Goal: Navigation & Orientation: Find specific page/section

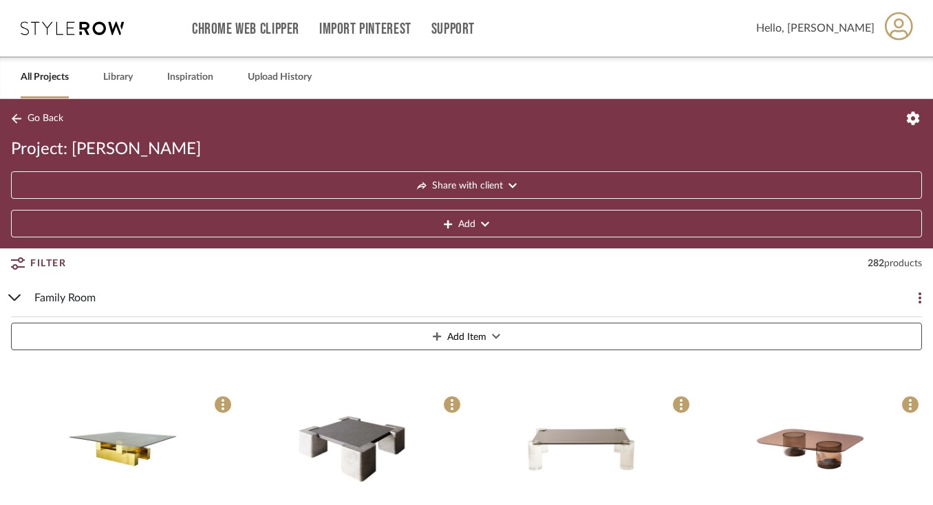
click at [49, 73] on link "All Projects" at bounding box center [45, 77] width 48 height 19
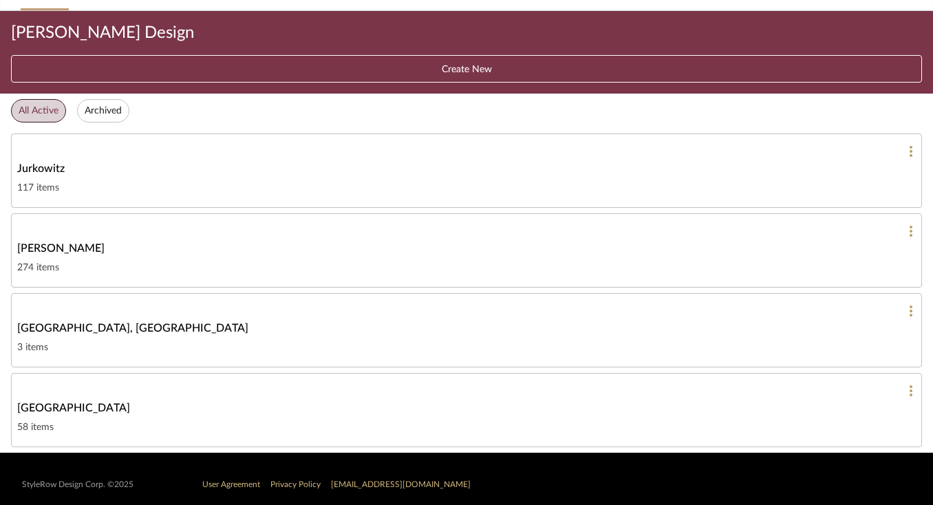
scroll to position [91, 0]
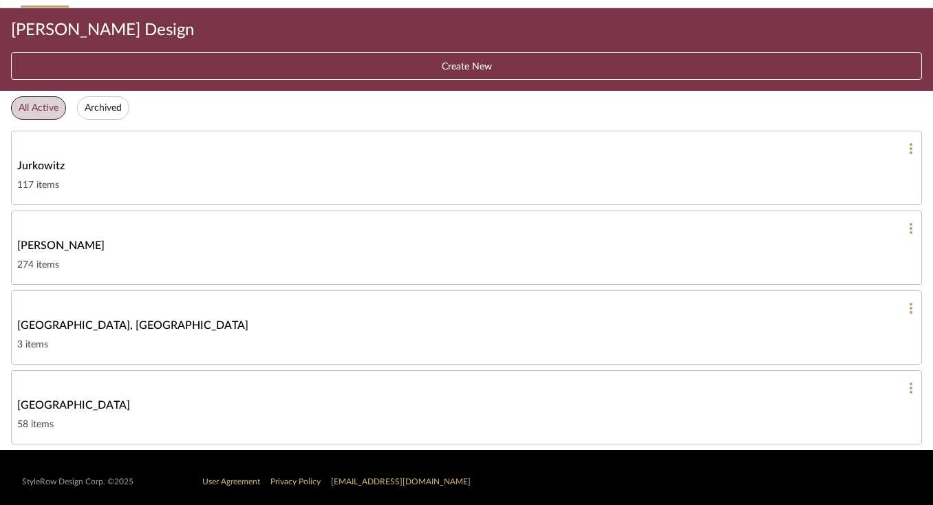
click at [56, 241] on span "[PERSON_NAME]" at bounding box center [60, 245] width 87 height 17
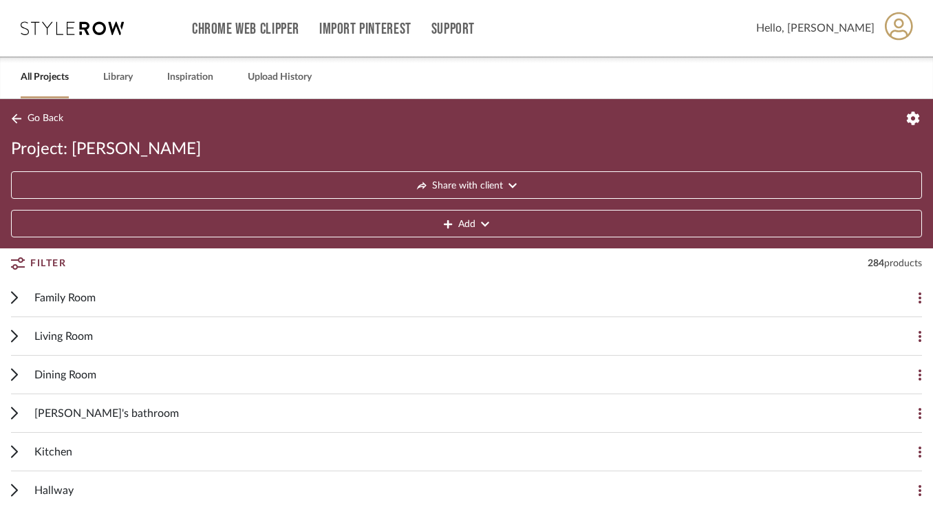
click at [332, 179] on button "Share with client" at bounding box center [466, 185] width 911 height 28
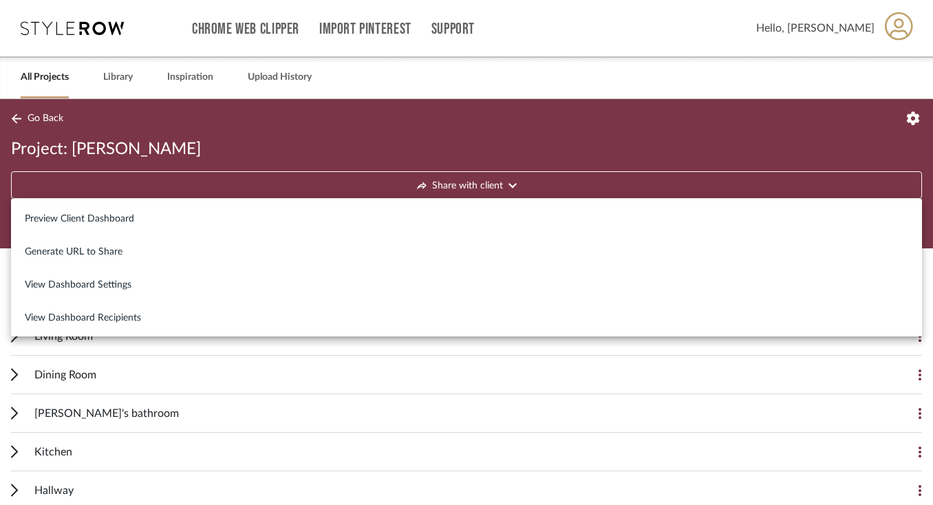
click at [484, 83] on div at bounding box center [466, 252] width 933 height 505
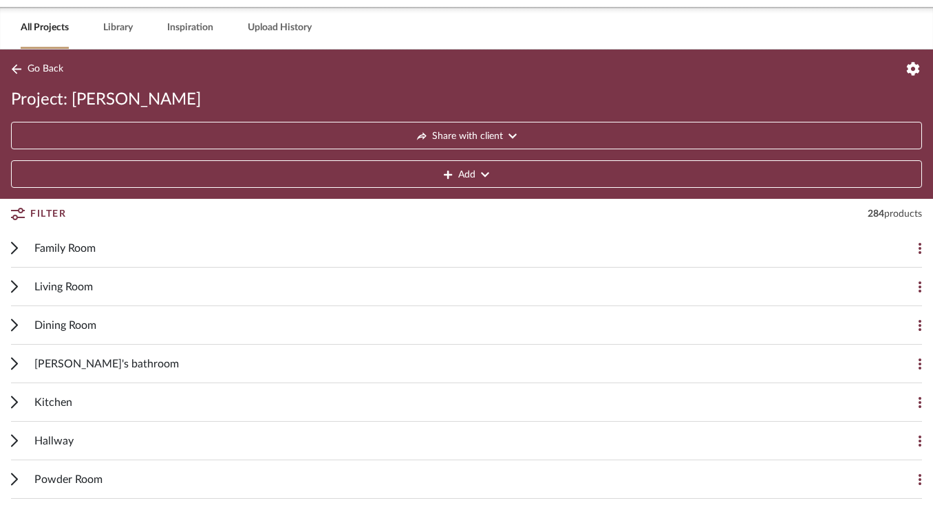
scroll to position [57, 0]
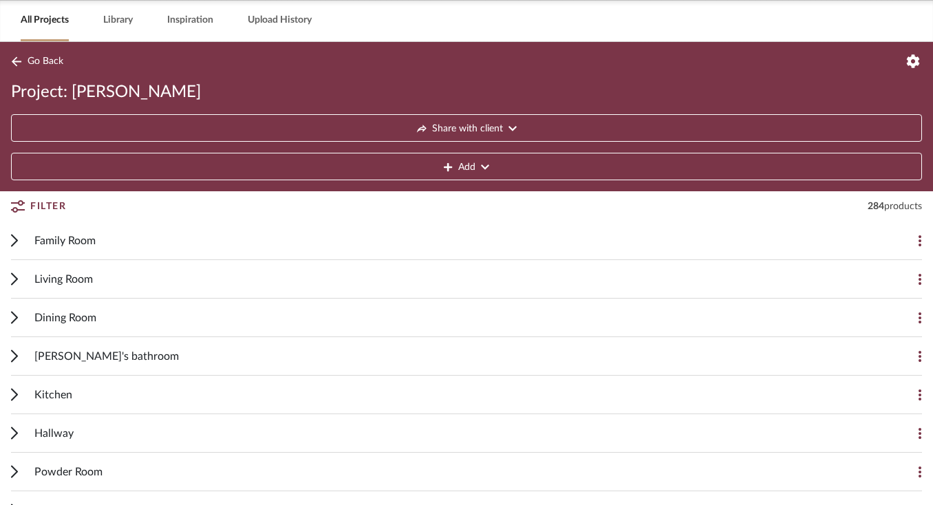
click at [58, 390] on span "Kitchen" at bounding box center [53, 395] width 38 height 17
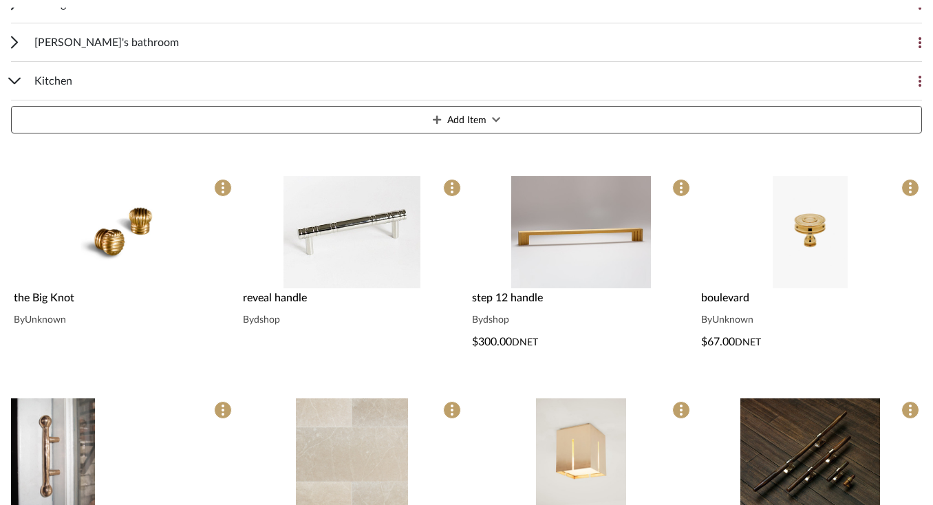
scroll to position [441, 0]
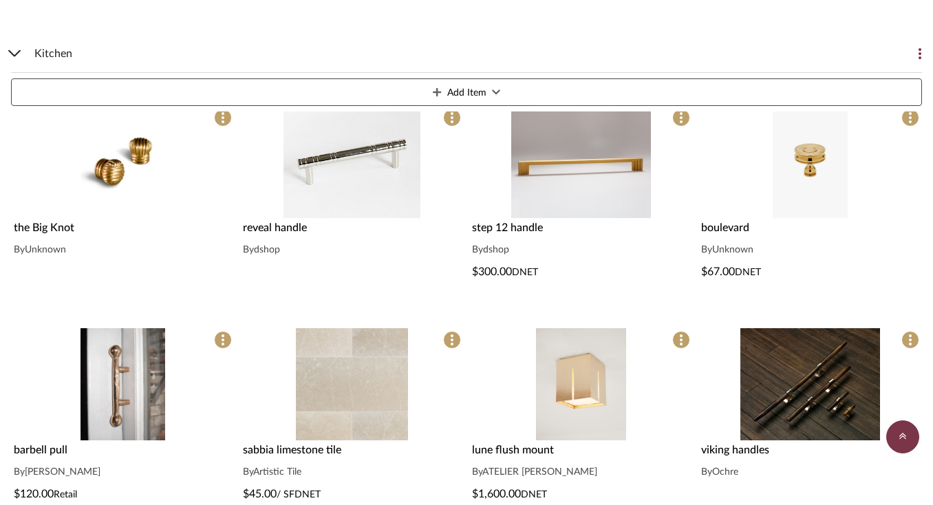
click at [796, 185] on img "0" at bounding box center [810, 162] width 75 height 112
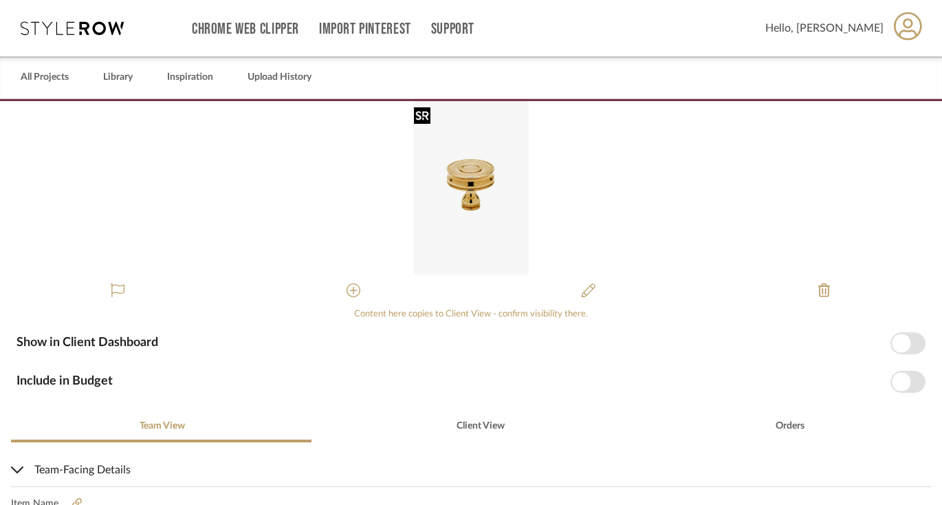
click at [473, 181] on img "0" at bounding box center [471, 187] width 116 height 173
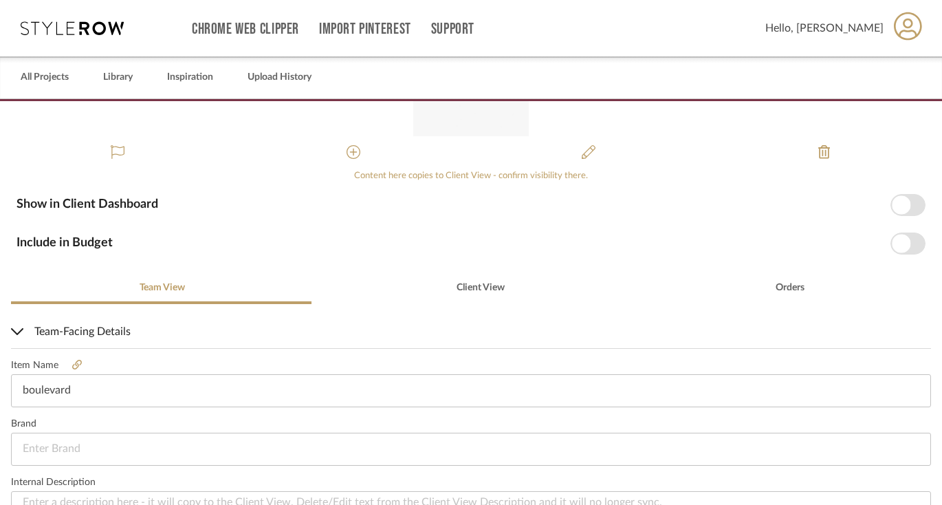
scroll to position [139, 0]
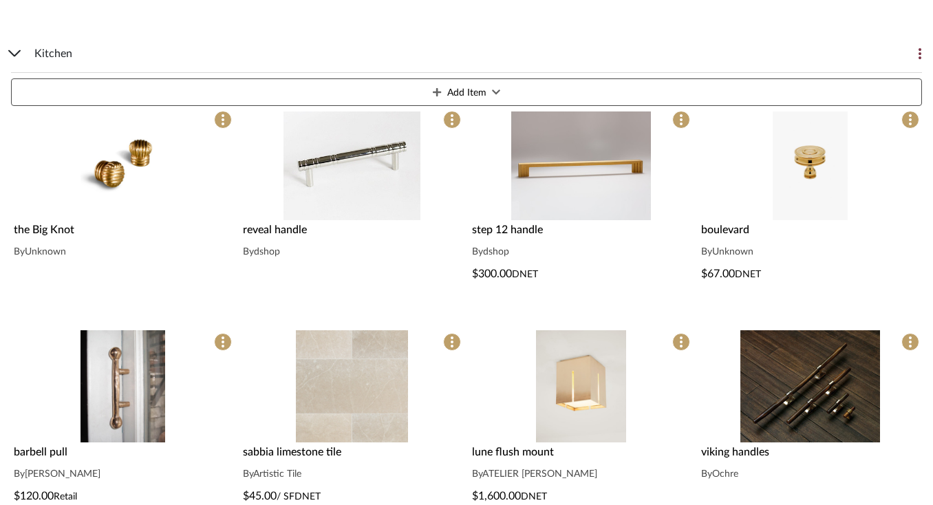
scroll to position [441, 0]
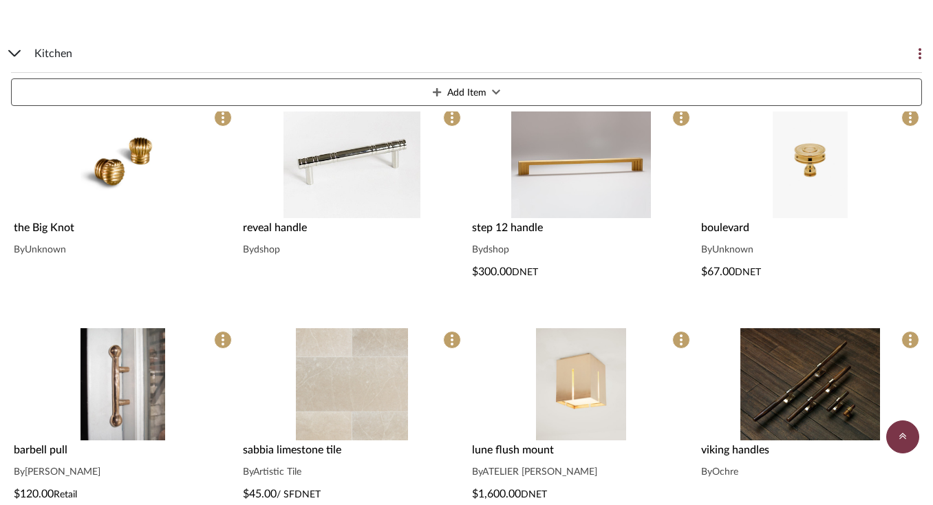
click at [743, 226] on span "boulevard" at bounding box center [725, 227] width 48 height 11
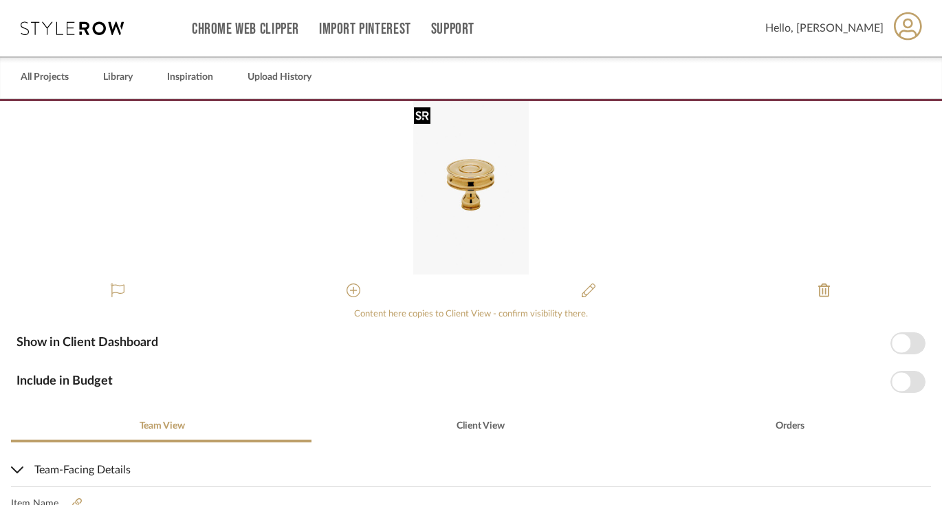
click at [468, 173] on img "0" at bounding box center [471, 187] width 116 height 173
click at [418, 114] on div at bounding box center [422, 115] width 17 height 17
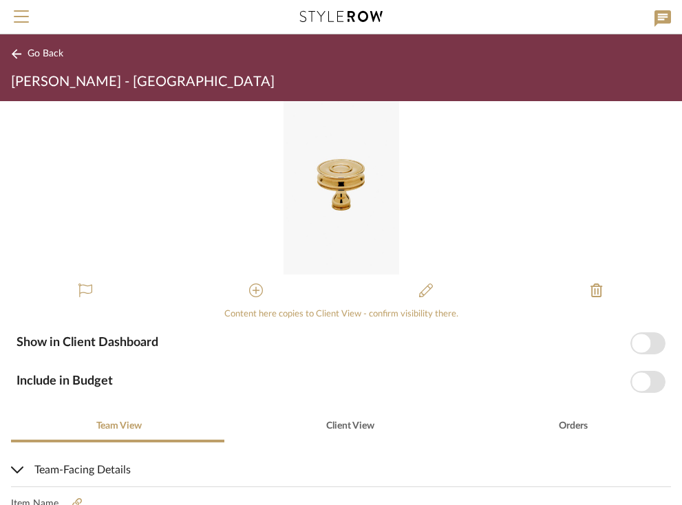
click at [479, 198] on div "0" at bounding box center [341, 187] width 682 height 173
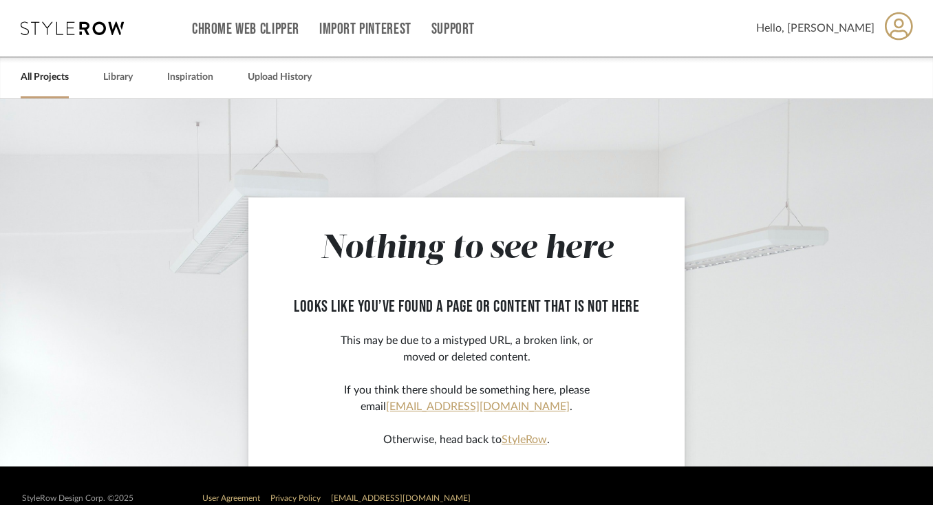
scroll to position [25, 0]
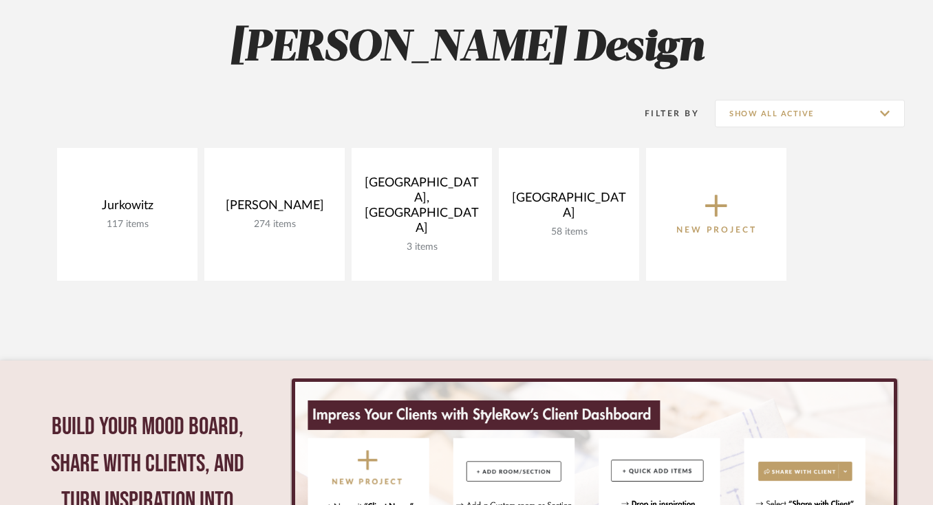
scroll to position [195, 0]
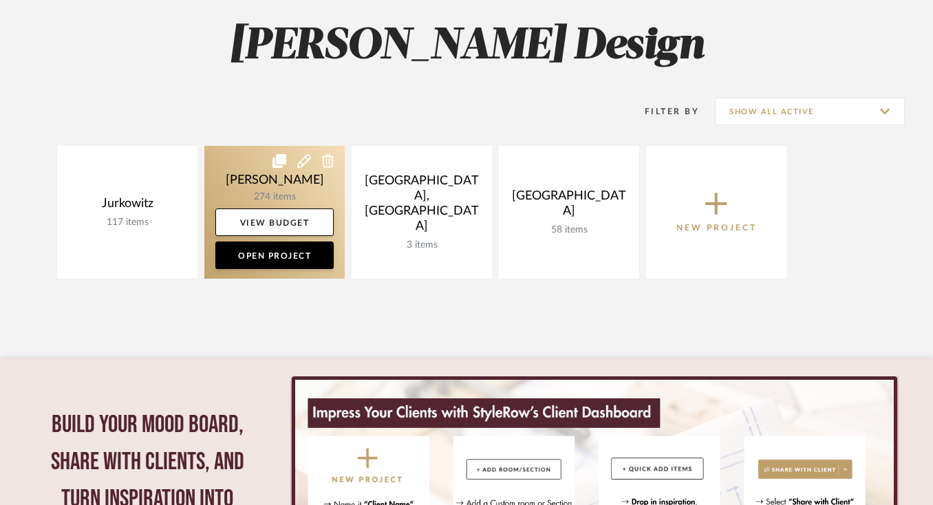
click at [290, 194] on link at bounding box center [274, 212] width 140 height 133
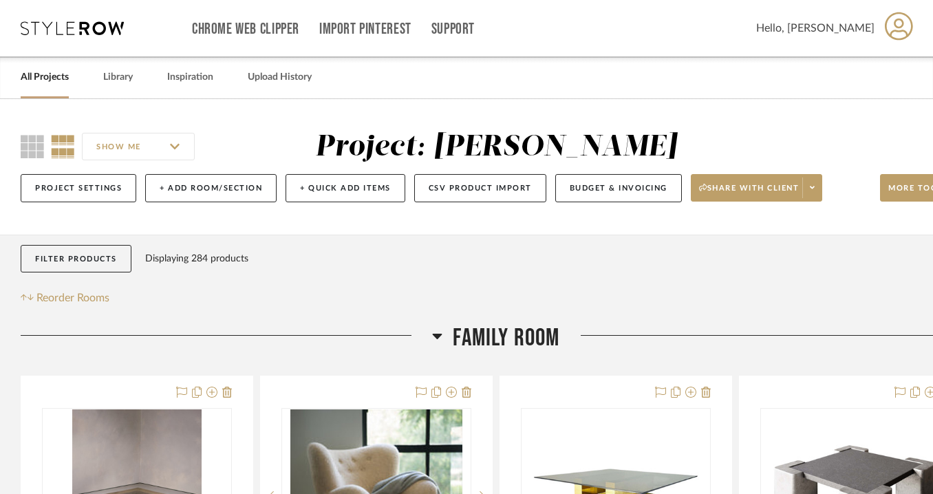
click at [436, 336] on icon at bounding box center [438, 337] width 10 height 6
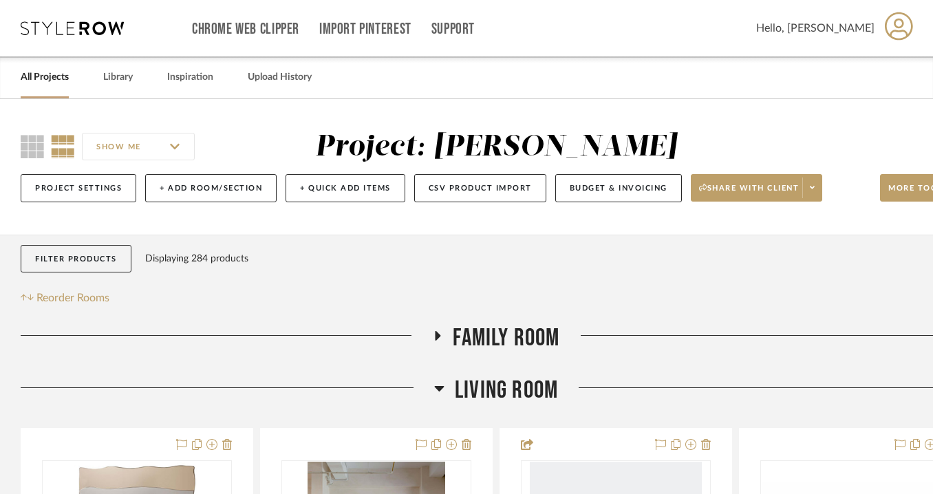
click at [442, 388] on icon at bounding box center [439, 389] width 10 height 6
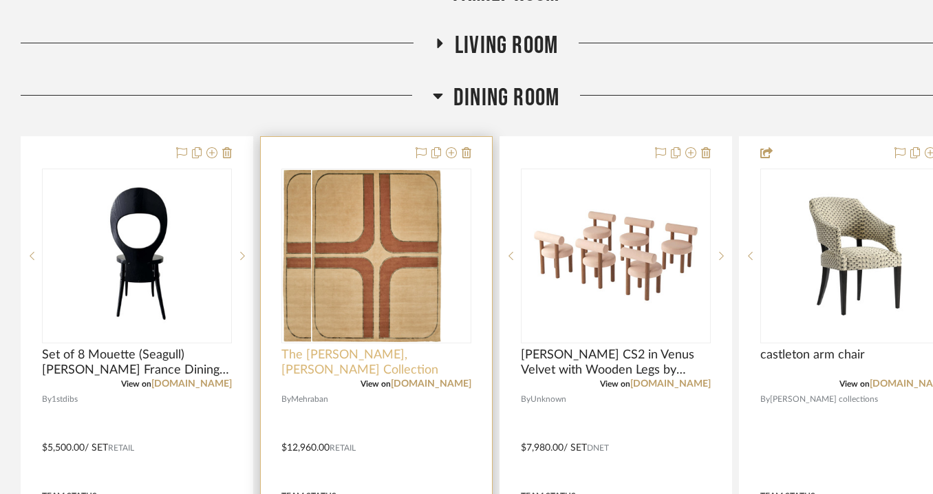
scroll to position [349, 0]
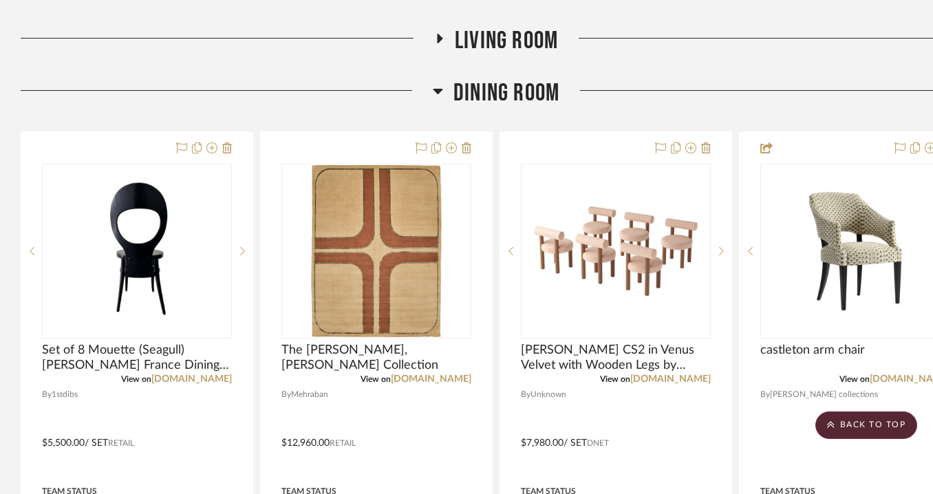
click at [442, 92] on icon at bounding box center [438, 91] width 10 height 17
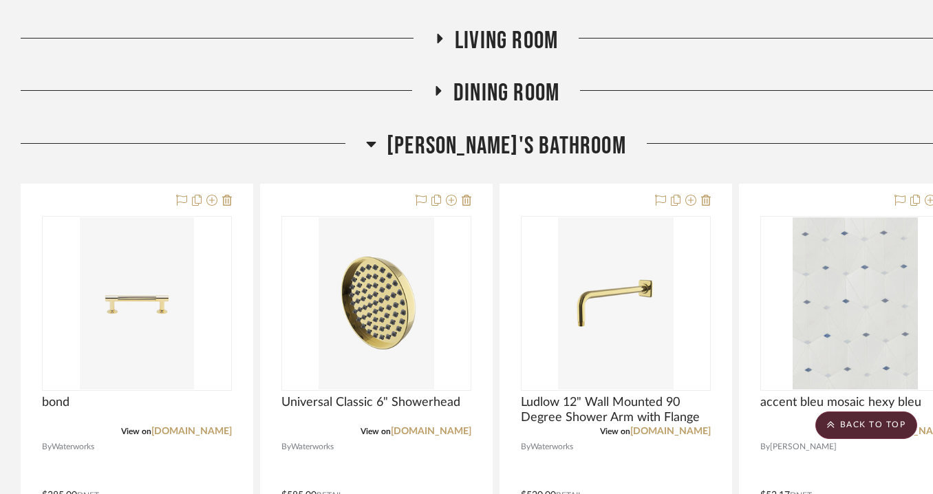
click at [376, 149] on icon at bounding box center [371, 144] width 10 height 17
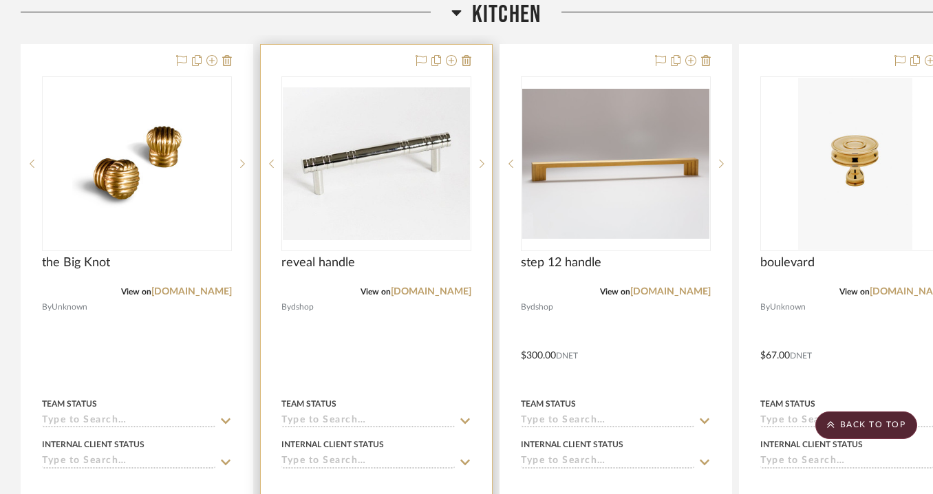
scroll to position [556, 0]
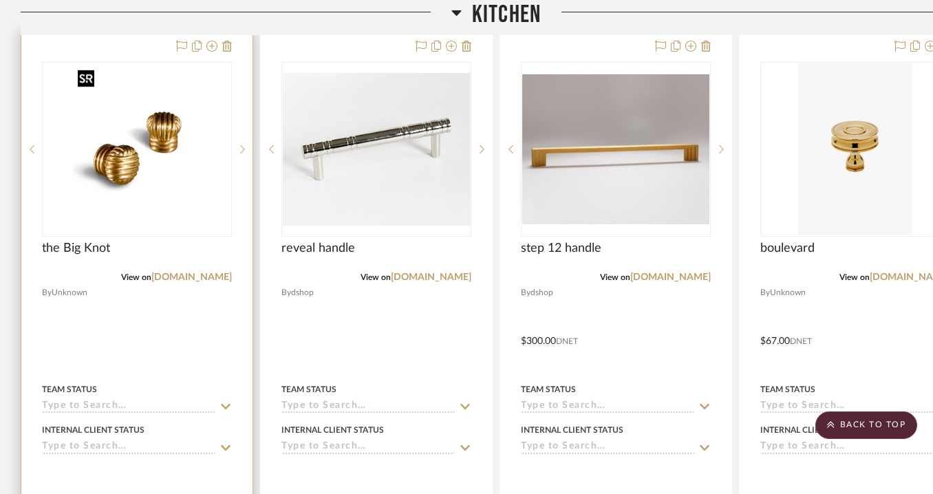
click at [185, 154] on img "0" at bounding box center [136, 149] width 129 height 172
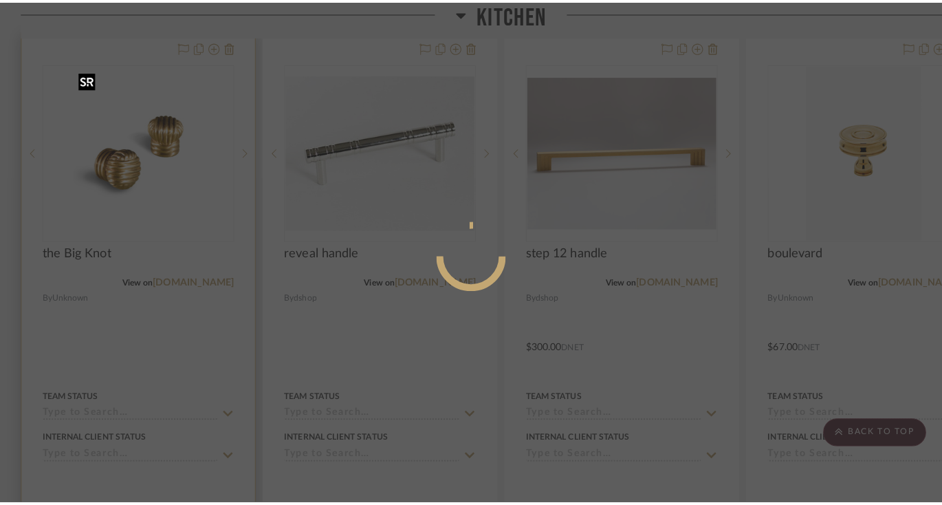
scroll to position [0, 0]
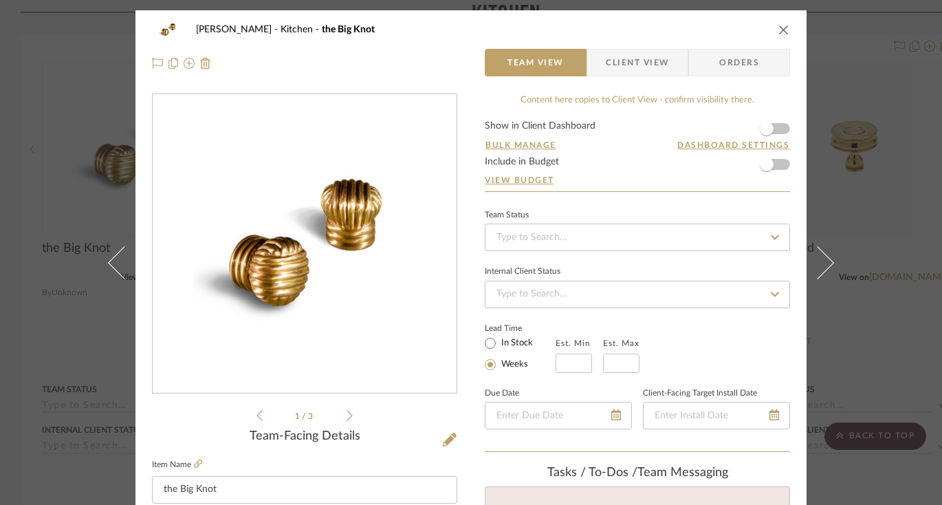
click at [779, 27] on icon "close" at bounding box center [784, 29] width 11 height 11
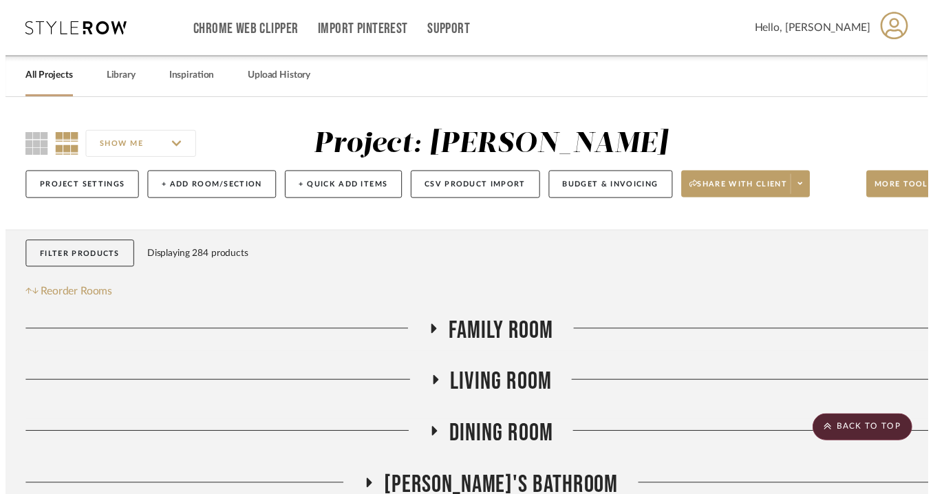
scroll to position [556, 0]
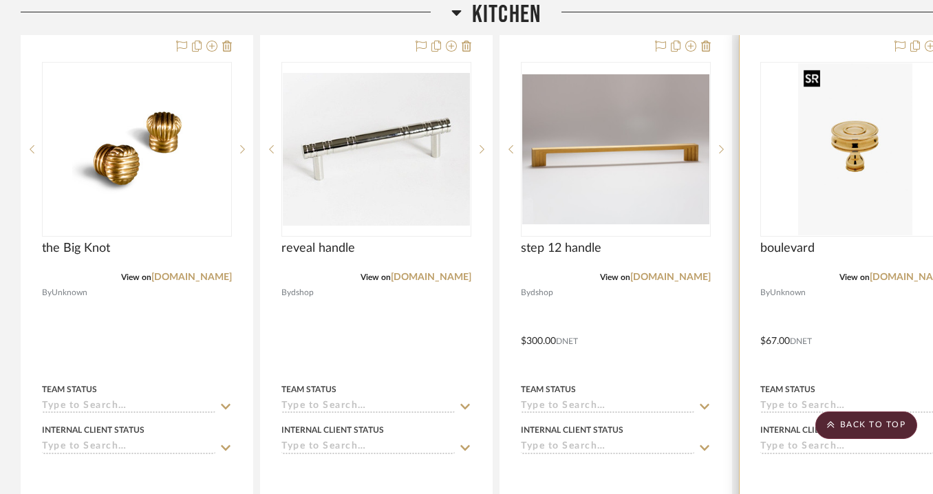
click at [0, 0] on img at bounding box center [0, 0] width 0 height 0
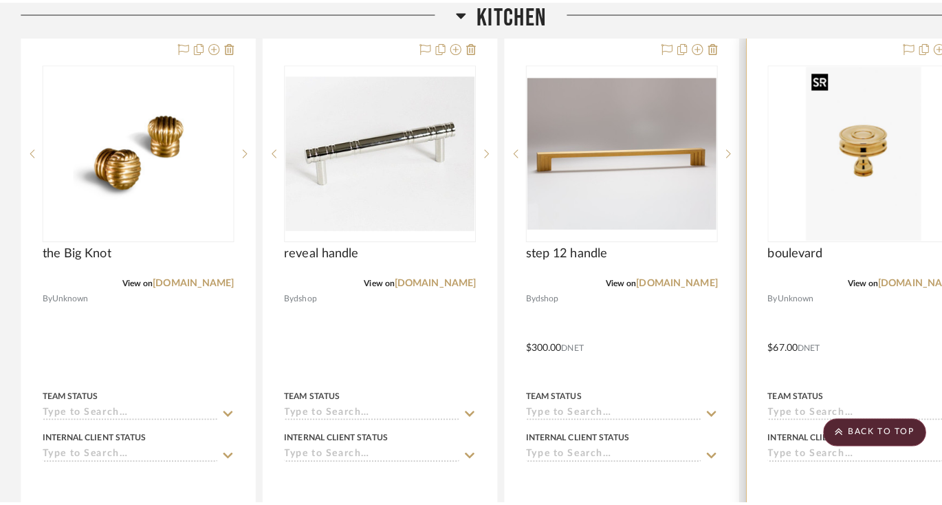
scroll to position [0, 0]
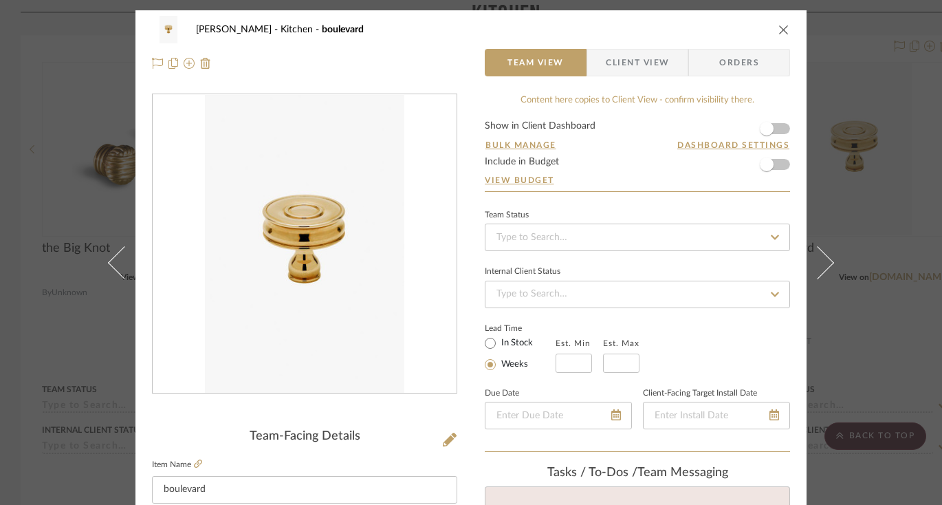
click at [783, 25] on icon "close" at bounding box center [784, 29] width 11 height 11
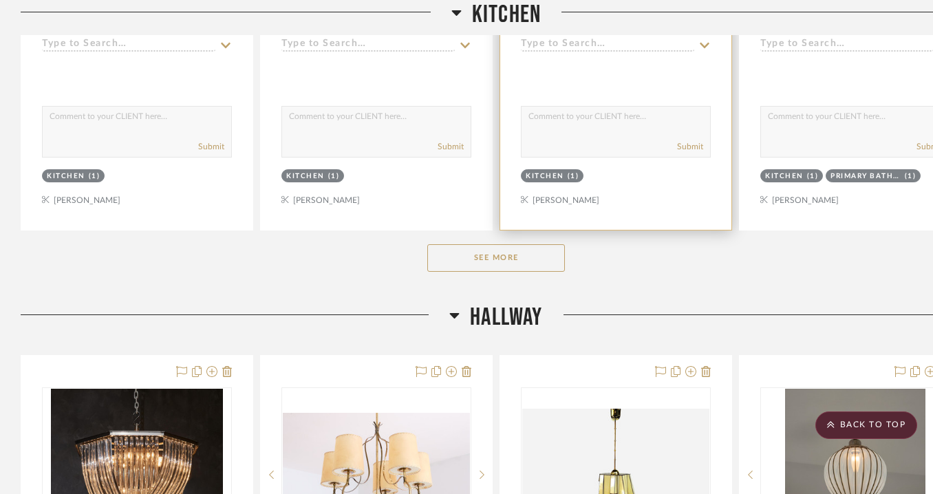
scroll to position [960, 0]
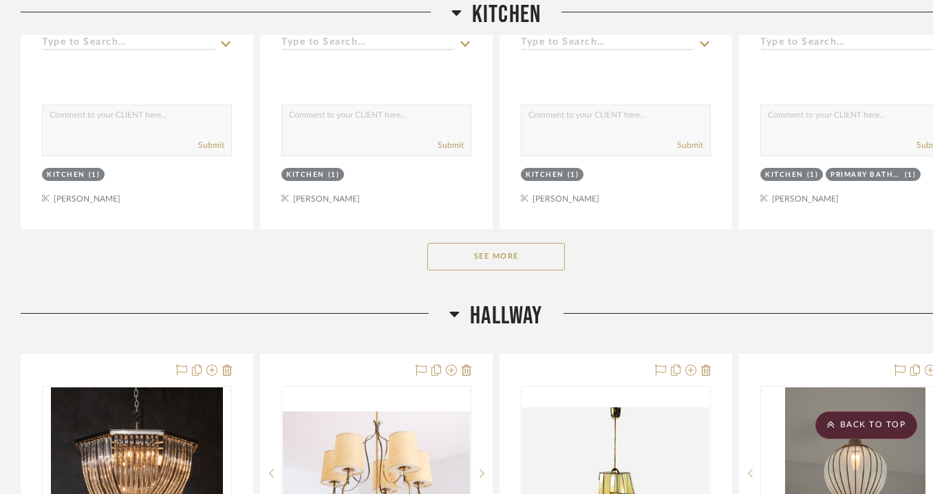
click at [533, 252] on button "See More" at bounding box center [496, 257] width 138 height 28
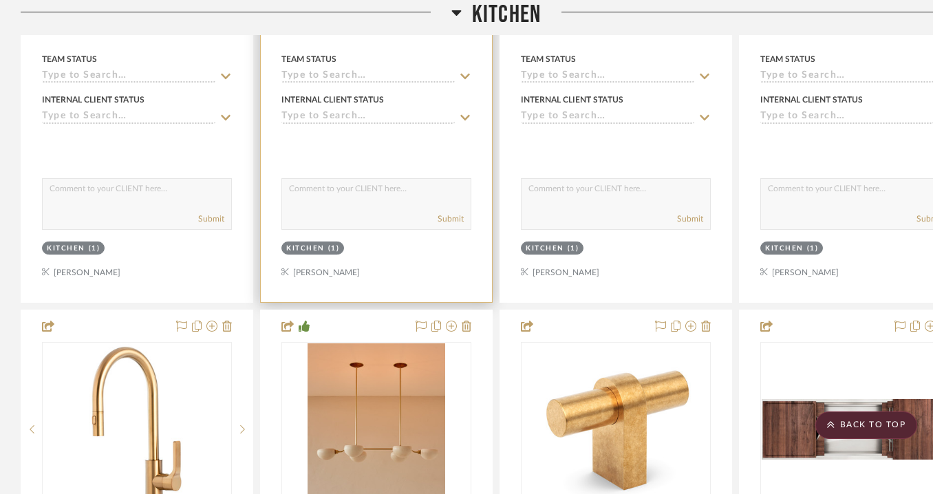
scroll to position [2421, 0]
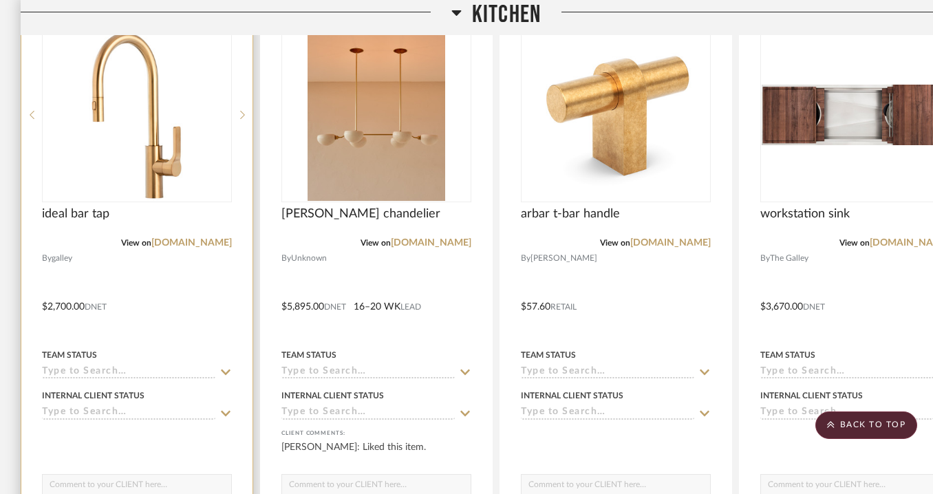
click at [195, 169] on div at bounding box center [137, 115] width 190 height 175
click at [149, 140] on img "0" at bounding box center [137, 115] width 97 height 172
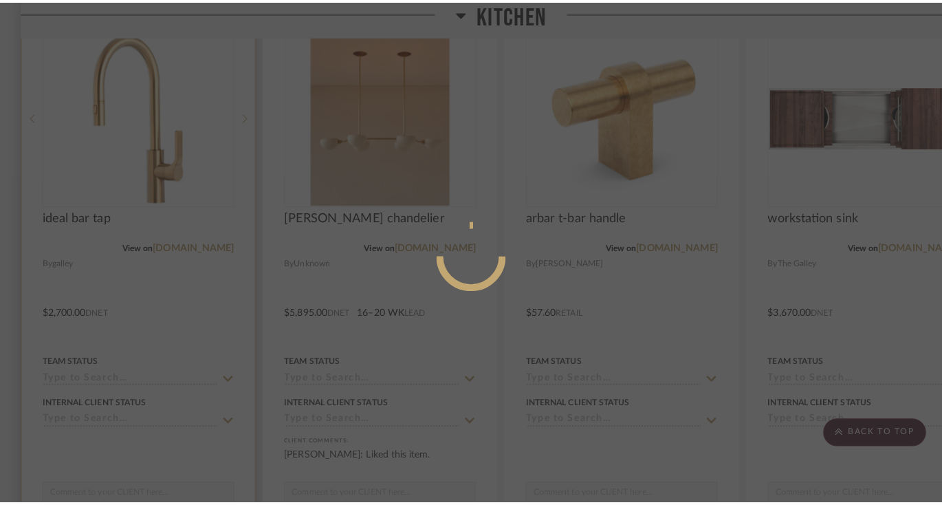
scroll to position [0, 0]
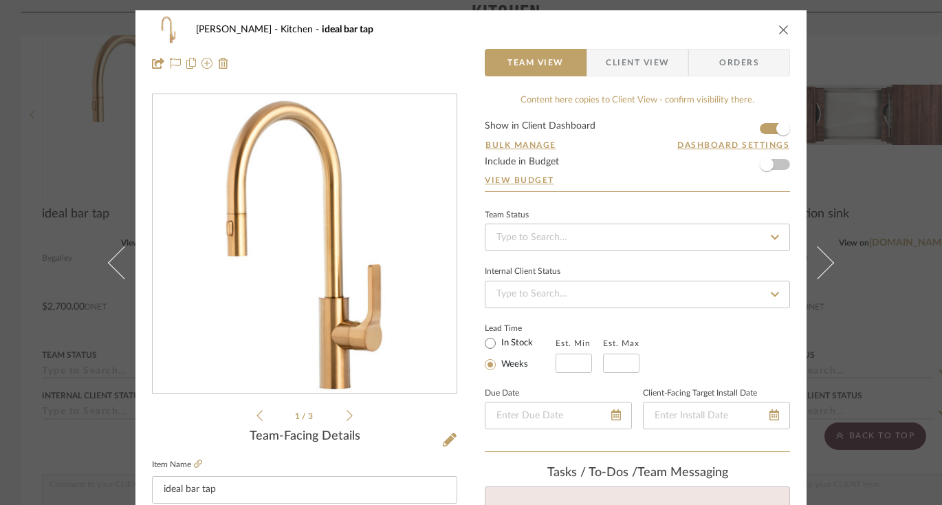
click at [794, 36] on div "McCann Kitchen ideal bar tap Team View Client View Orders" at bounding box center [471, 46] width 671 height 72
click at [782, 33] on icon "close" at bounding box center [784, 29] width 11 height 11
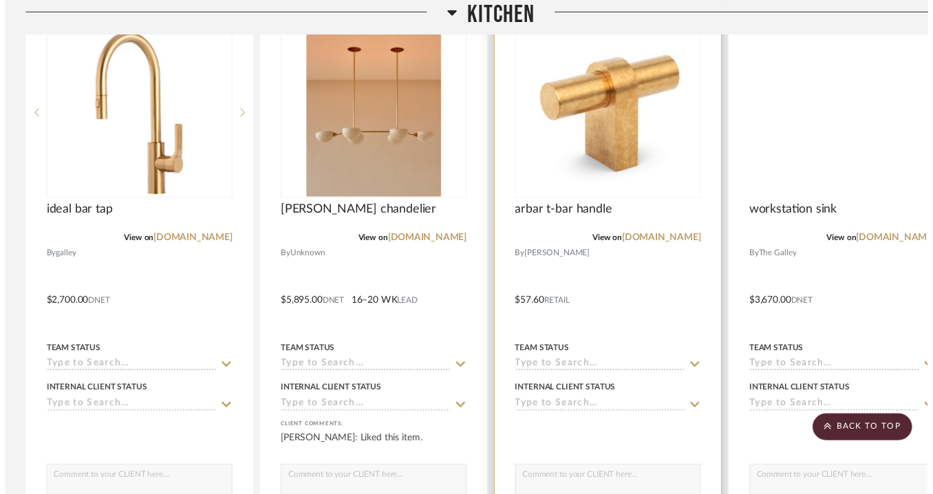
scroll to position [2421, 0]
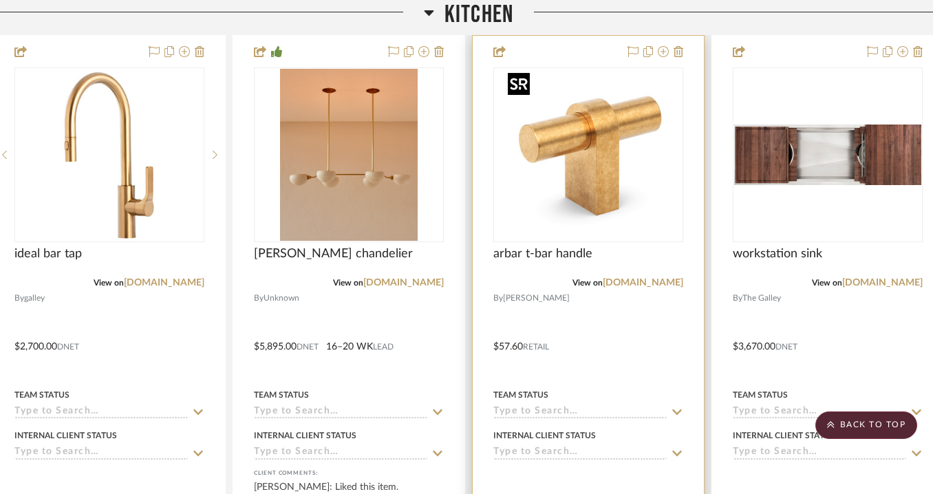
click at [629, 181] on img "0" at bounding box center [588, 155] width 172 height 172
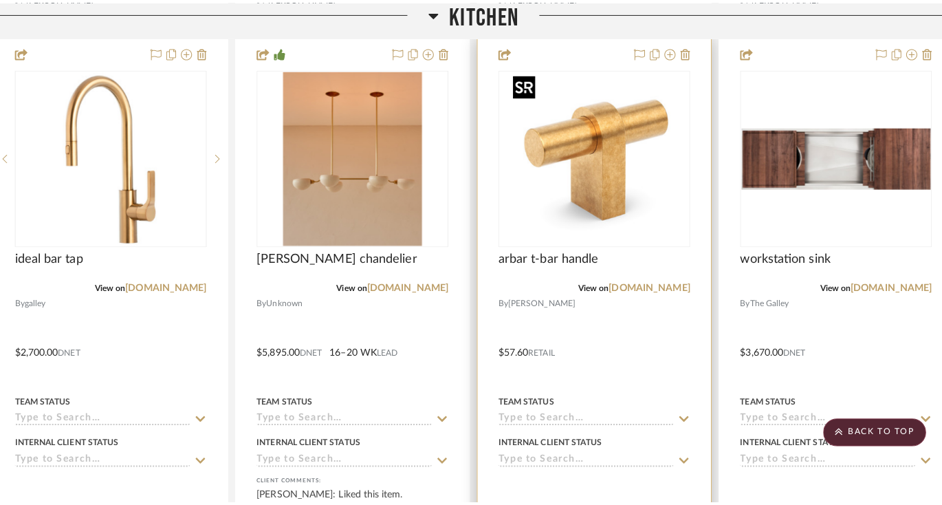
scroll to position [0, 0]
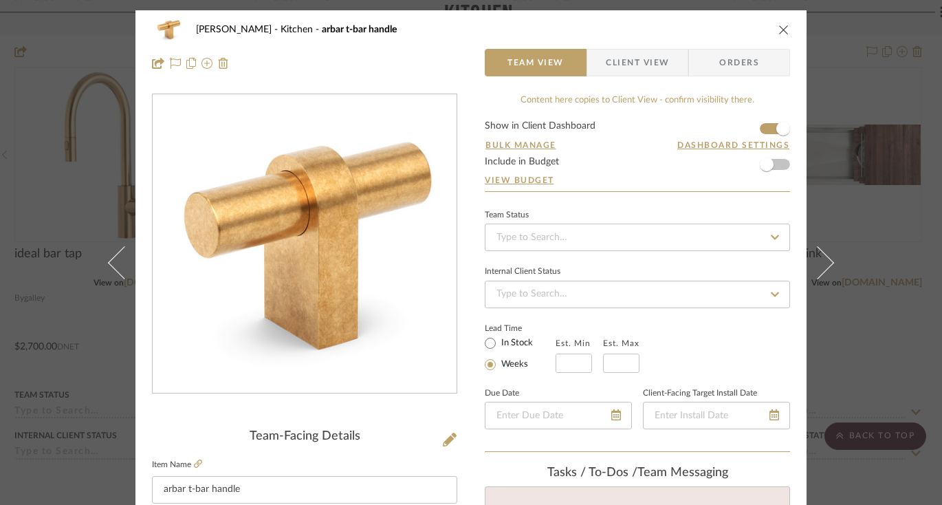
click at [782, 31] on icon "close" at bounding box center [784, 29] width 11 height 11
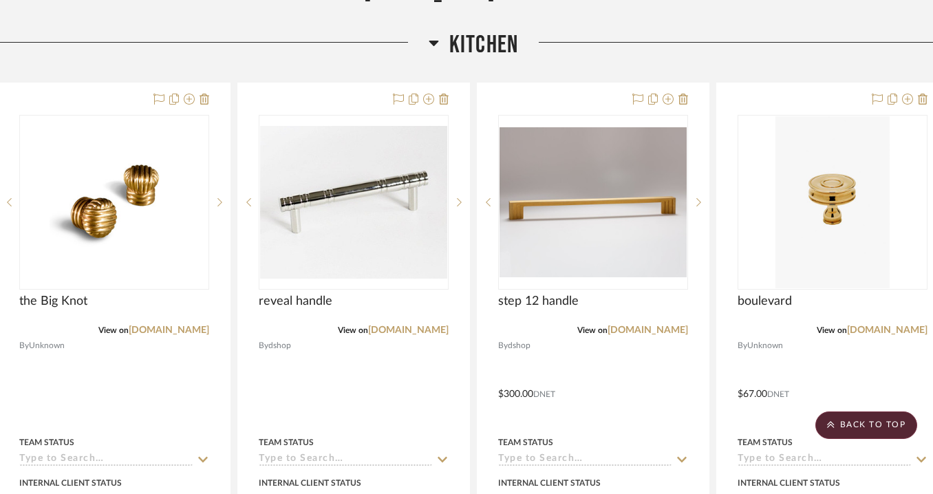
scroll to position [503, 0]
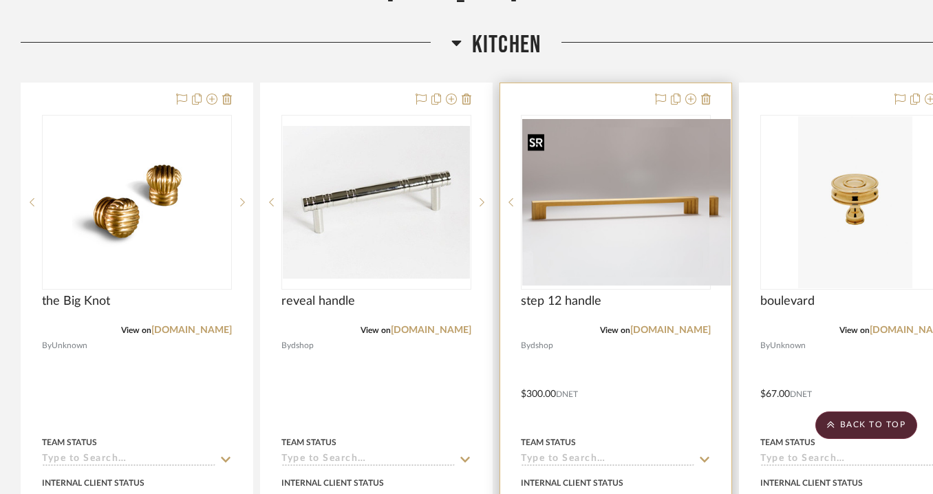
click at [594, 222] on div at bounding box center [616, 202] width 190 height 175
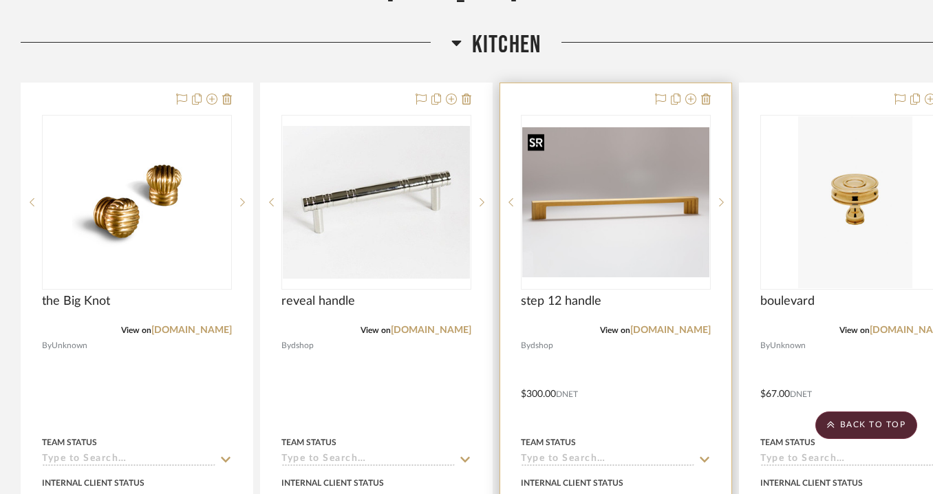
click at [594, 220] on img "0" at bounding box center [615, 202] width 187 height 150
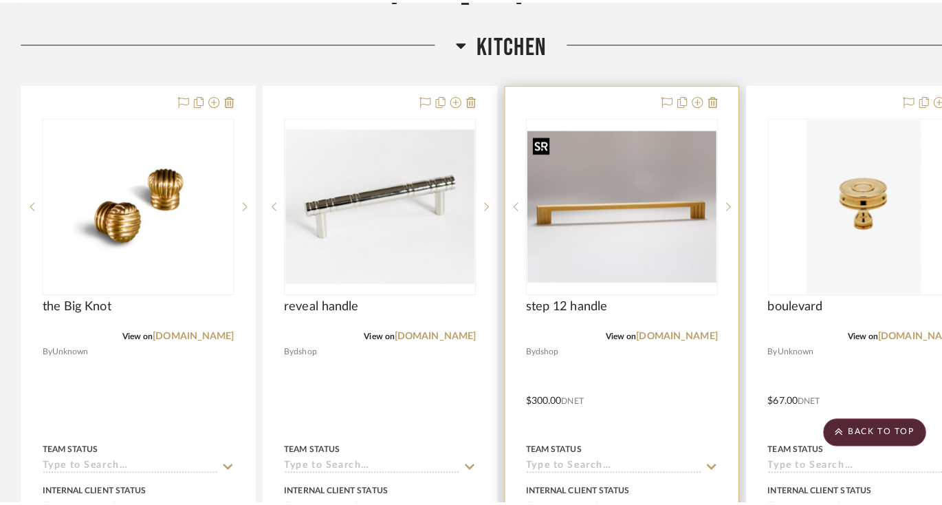
scroll to position [0, 0]
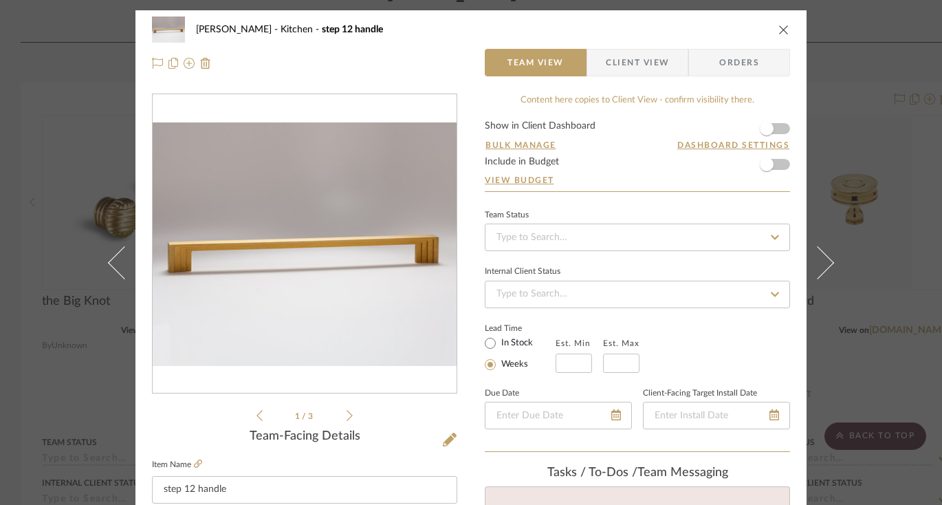
click at [779, 28] on icon "close" at bounding box center [784, 29] width 11 height 11
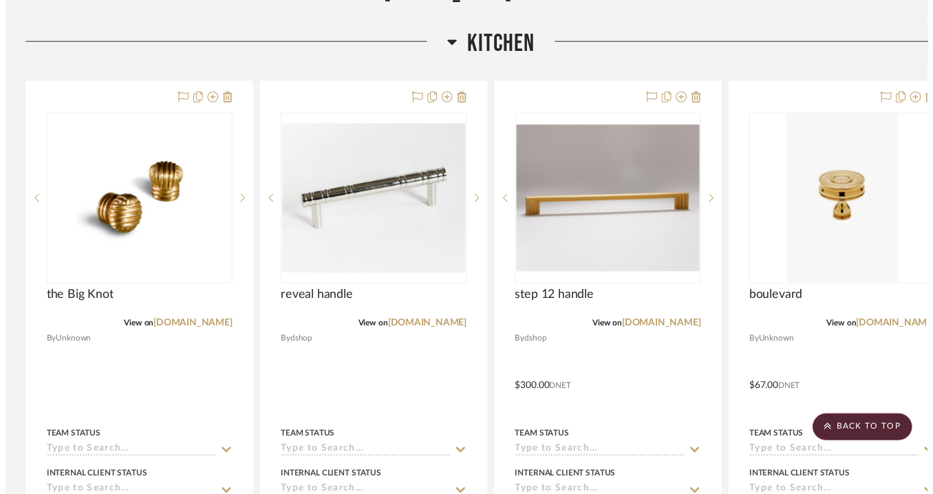
scroll to position [503, 0]
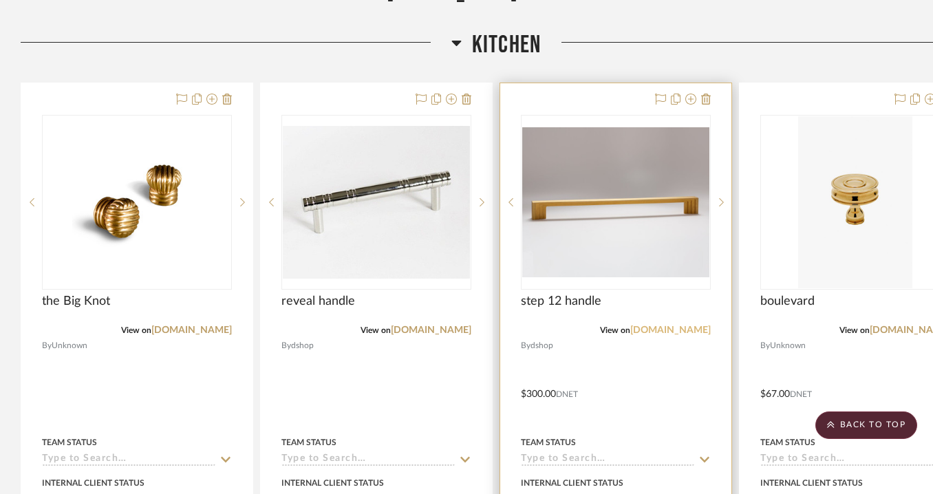
click at [661, 331] on link "shop.thedpages.com" at bounding box center [670, 330] width 80 height 10
